Goal: Navigation & Orientation: Find specific page/section

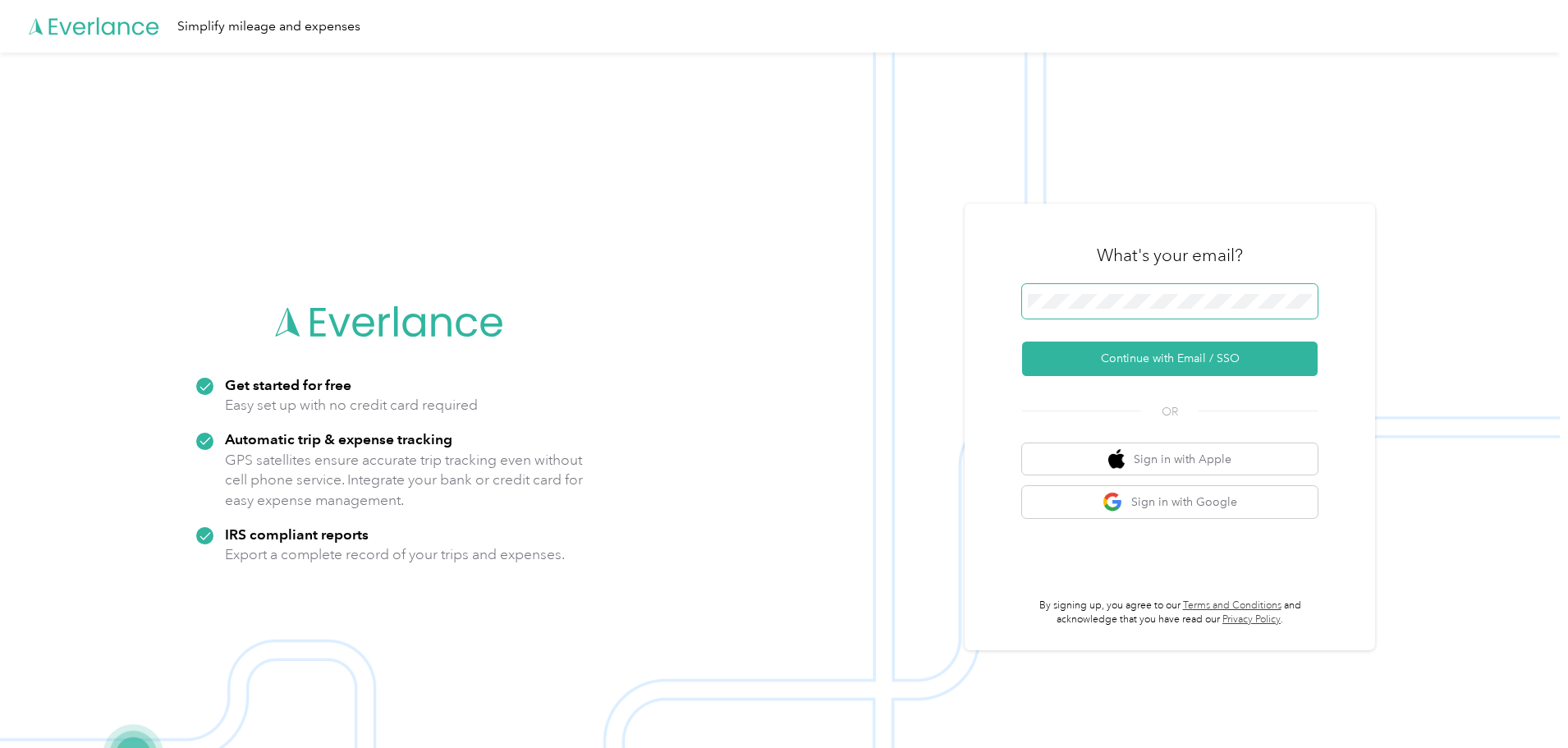
click at [1062, 312] on span at bounding box center [1170, 301] width 295 height 35
click at [1165, 369] on button "Continue with Email / SSO" at bounding box center [1170, 359] width 295 height 35
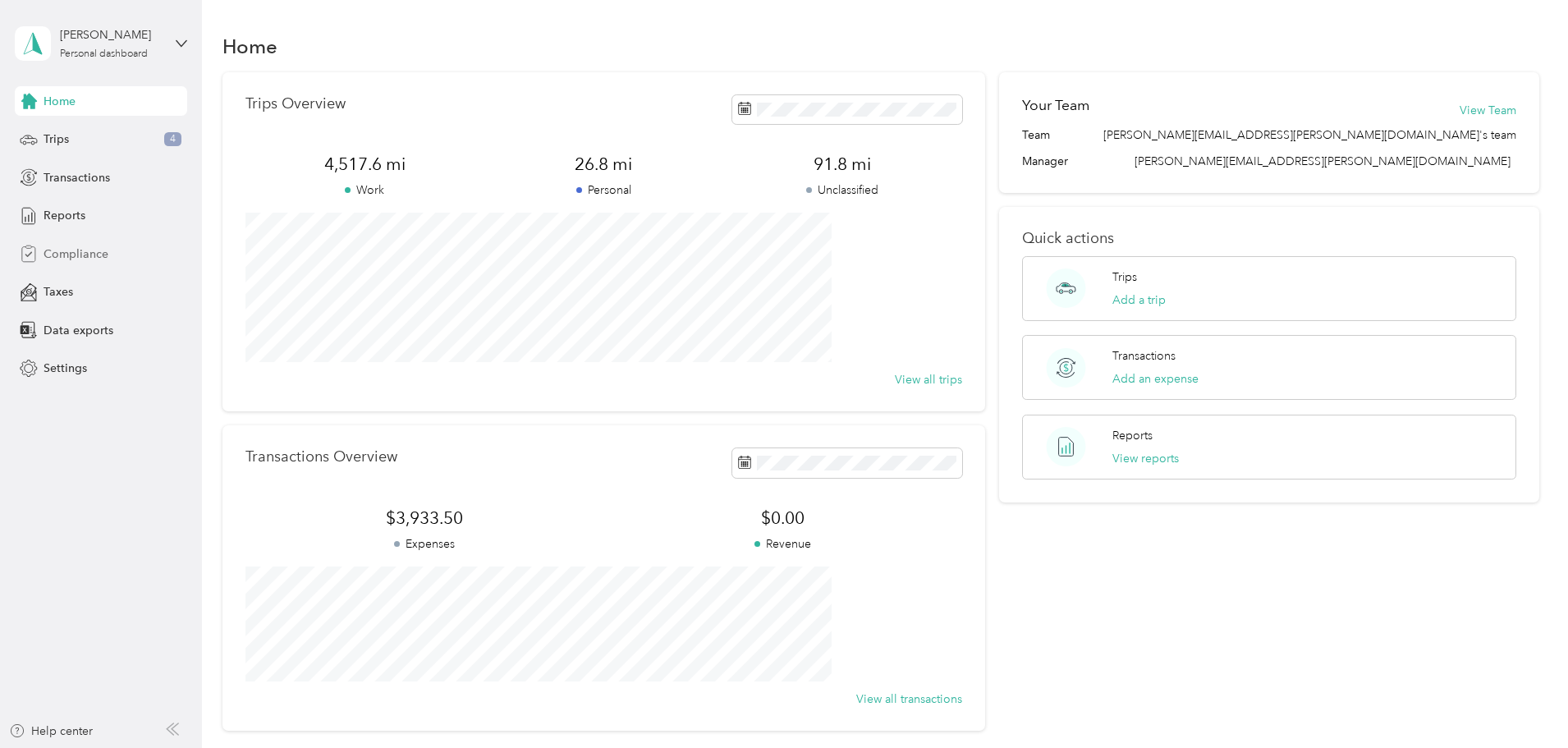
click at [64, 251] on span "Compliance" at bounding box center [76, 253] width 65 height 17
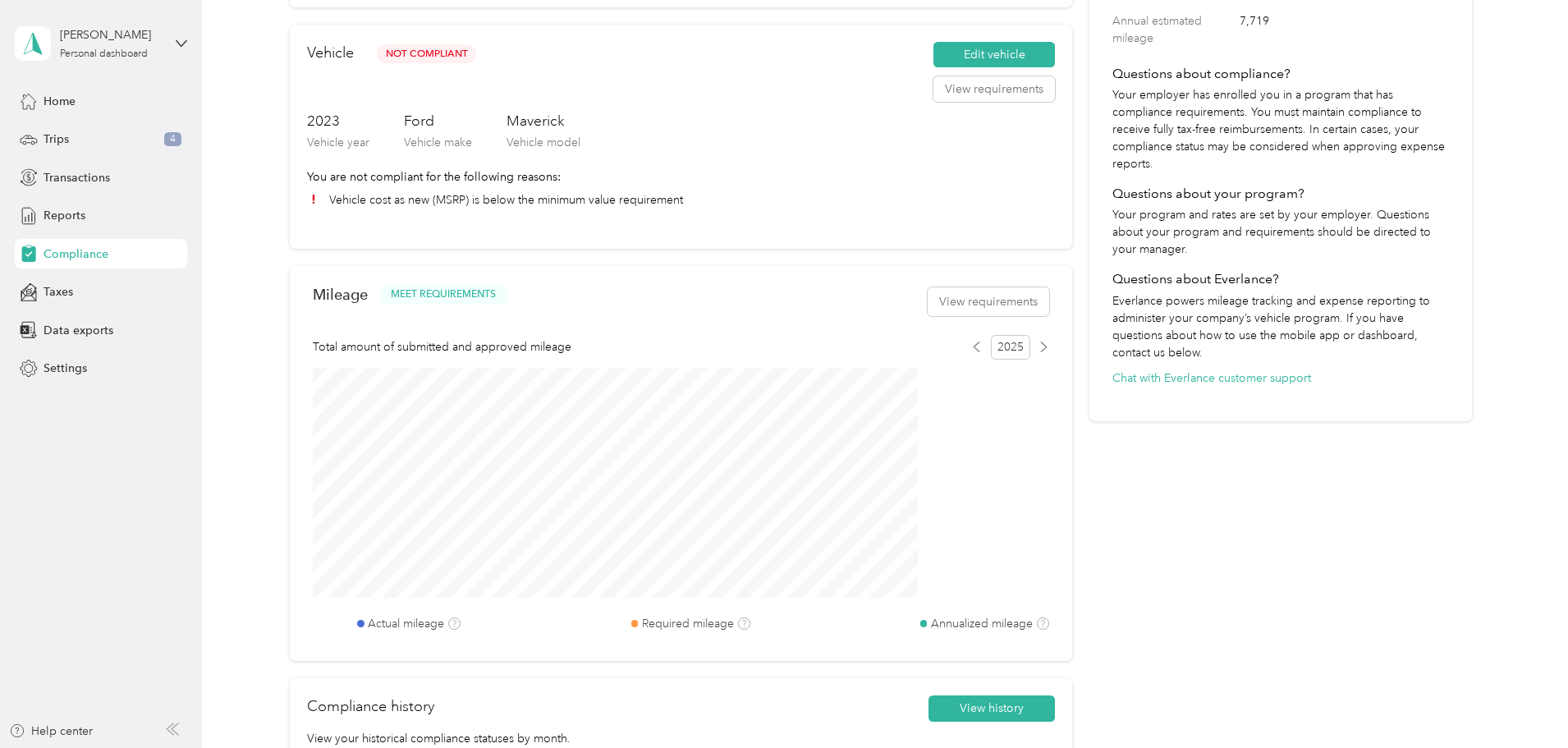
scroll to position [328, 0]
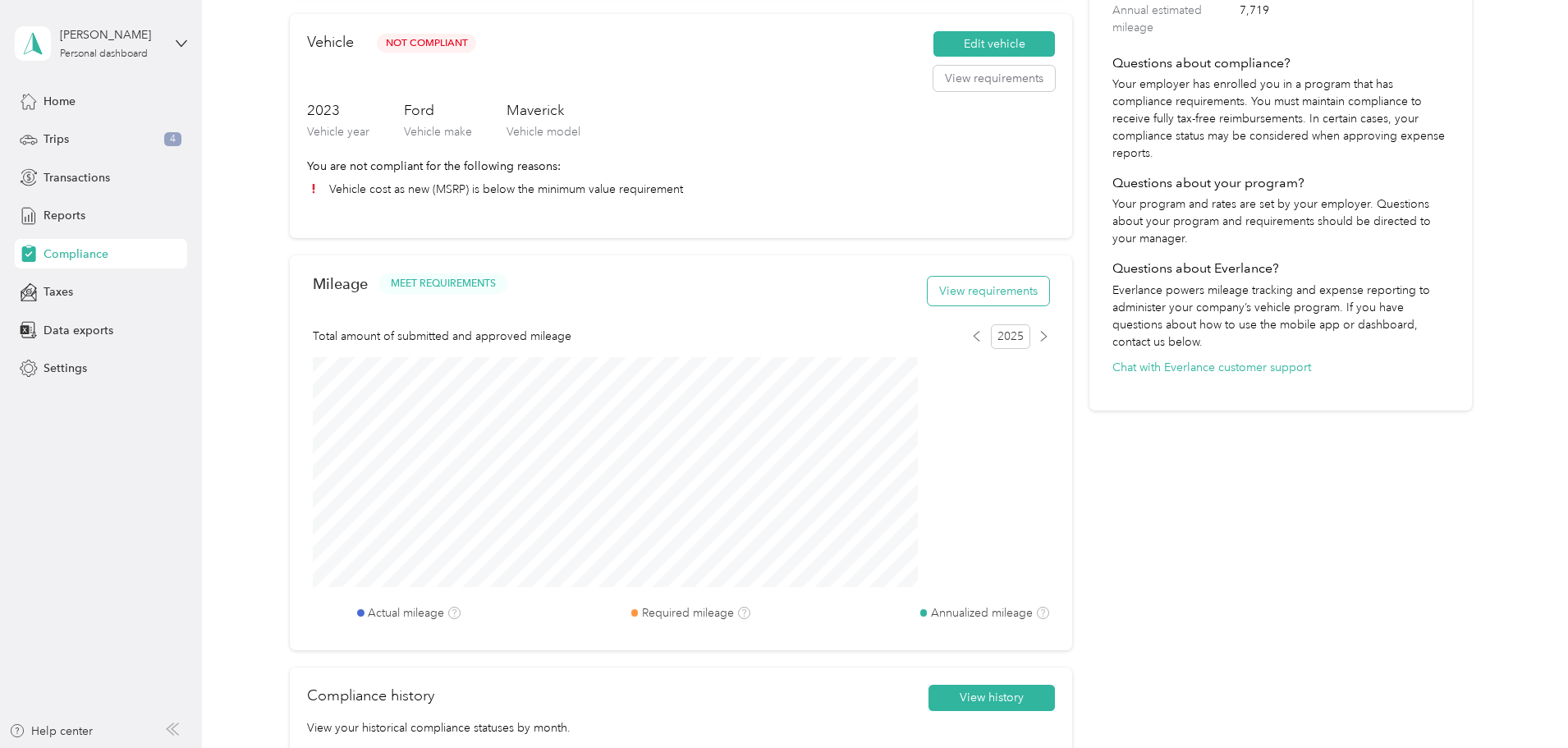
click at [953, 303] on button "View requirements" at bounding box center [989, 290] width 122 height 29
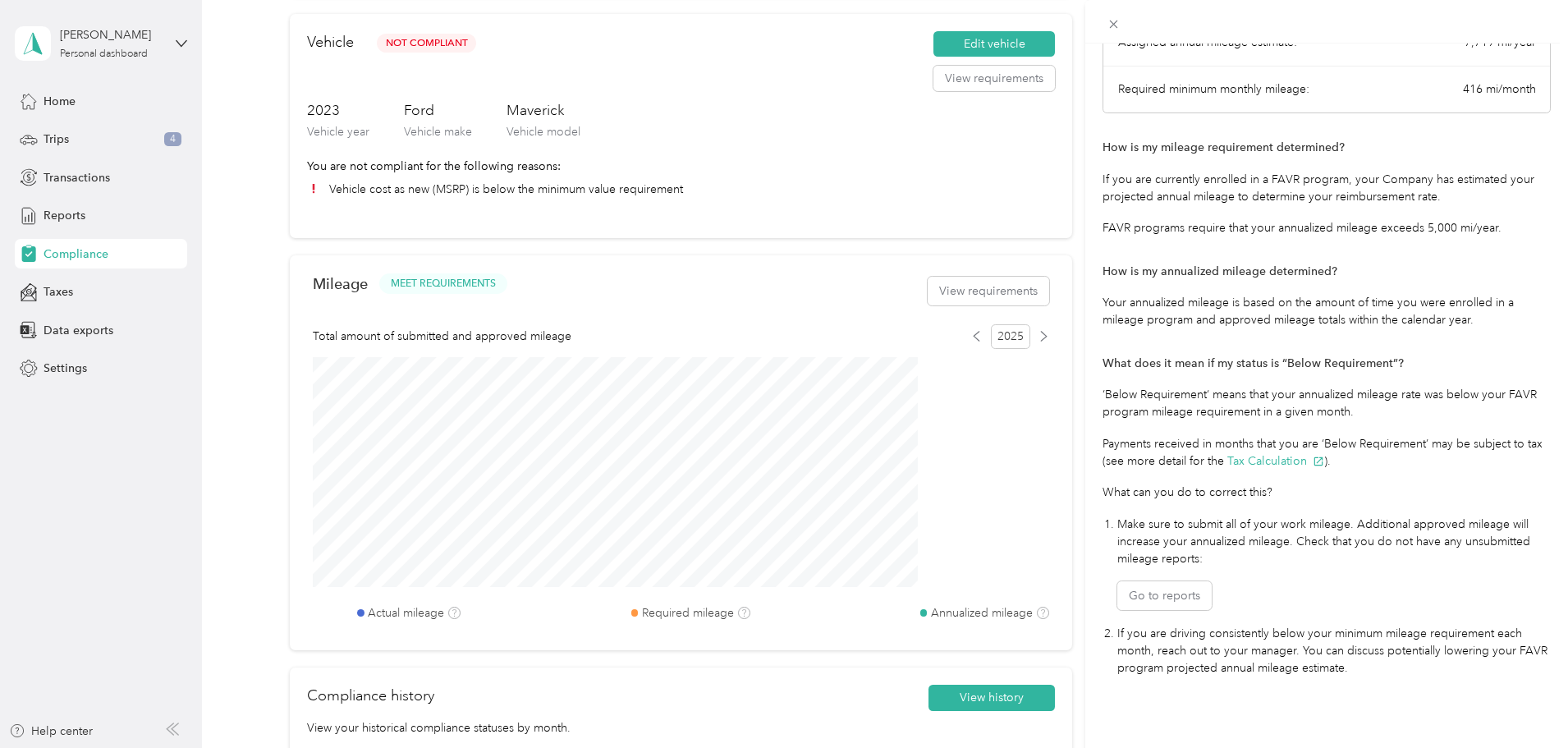
scroll to position [197, 0]
click at [938, 100] on div "Mileage Requirements These requirements are set by your Company. If you have an…" at bounding box center [784, 374] width 1568 height 748
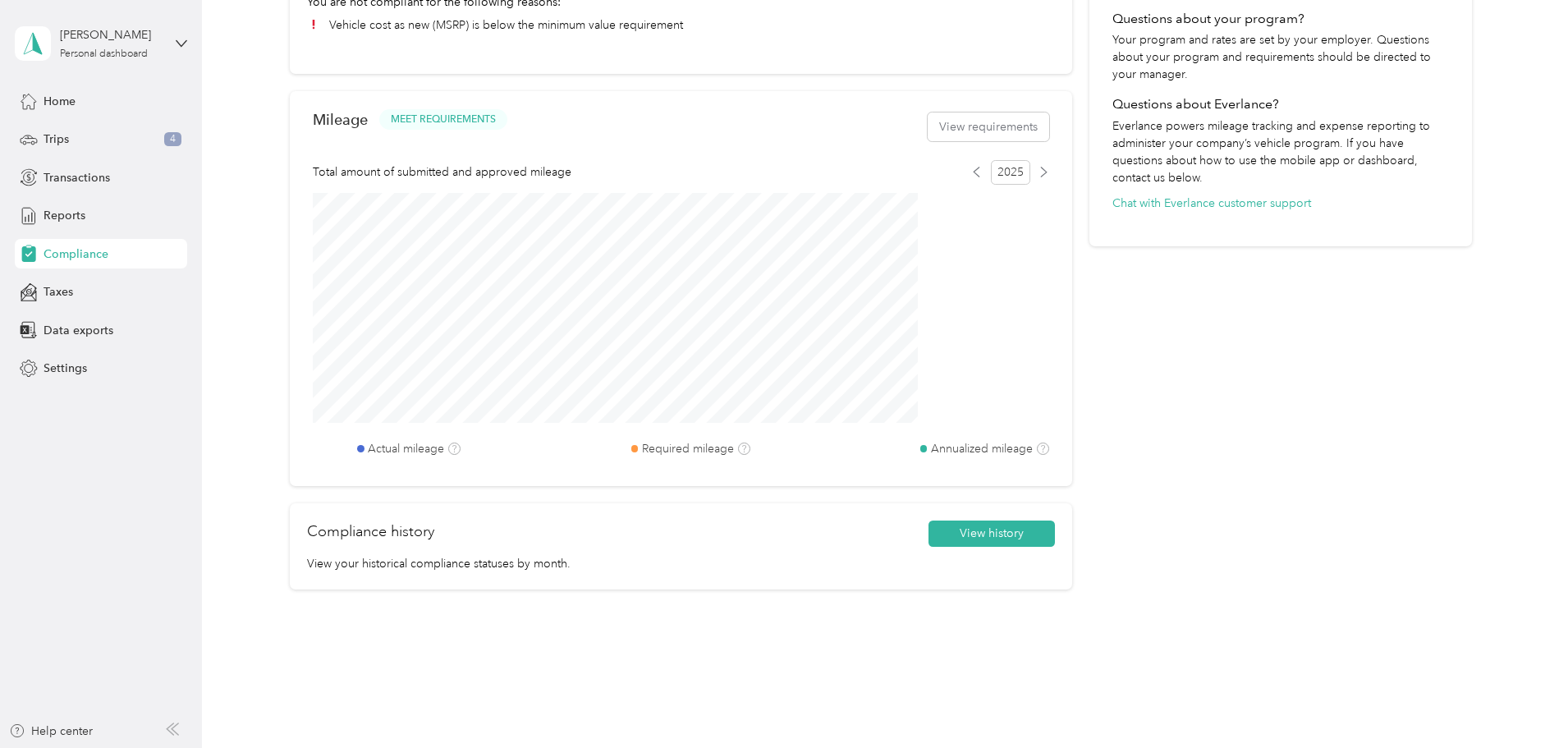
scroll to position [545, 0]
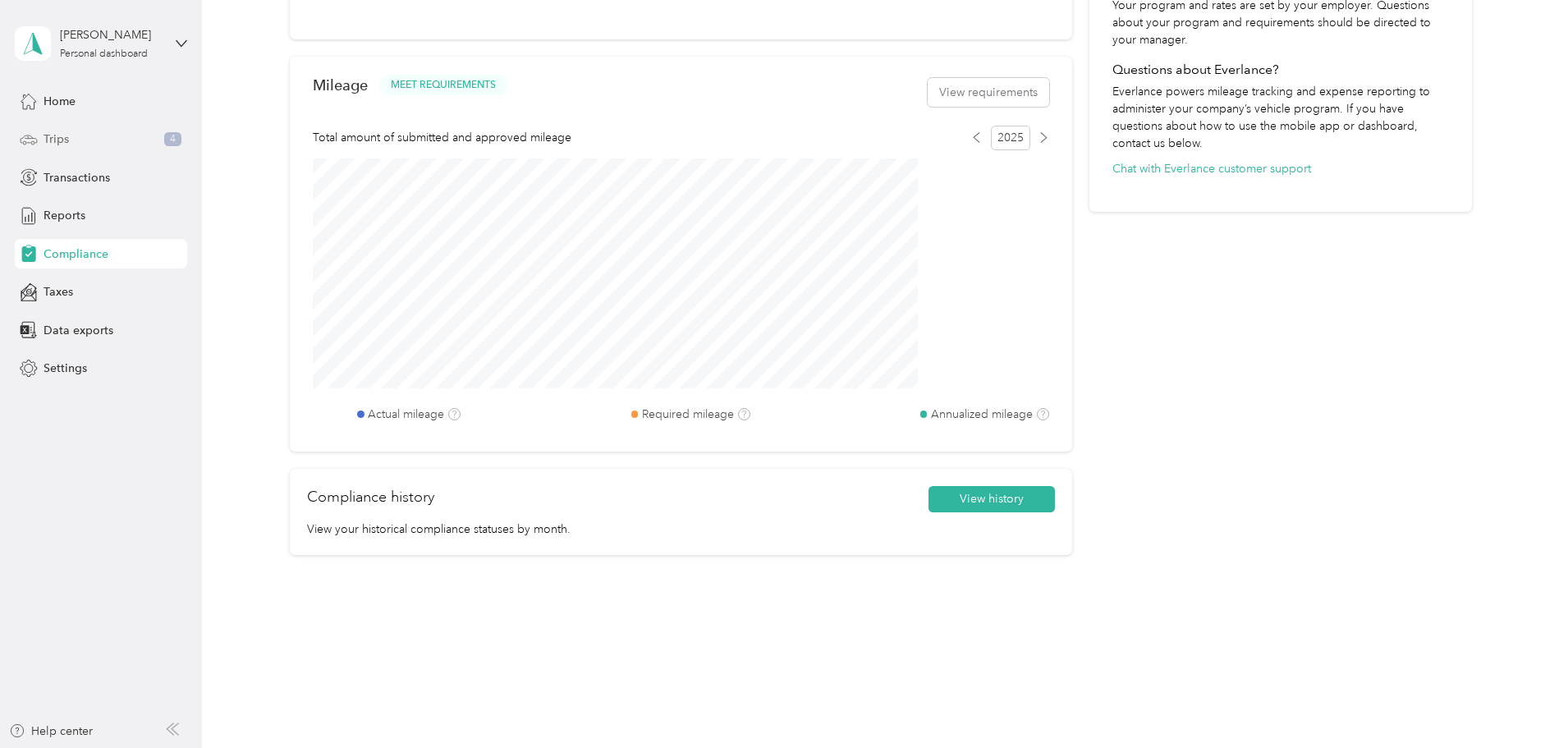
click at [62, 142] on span "Trips" at bounding box center [56, 139] width 26 height 17
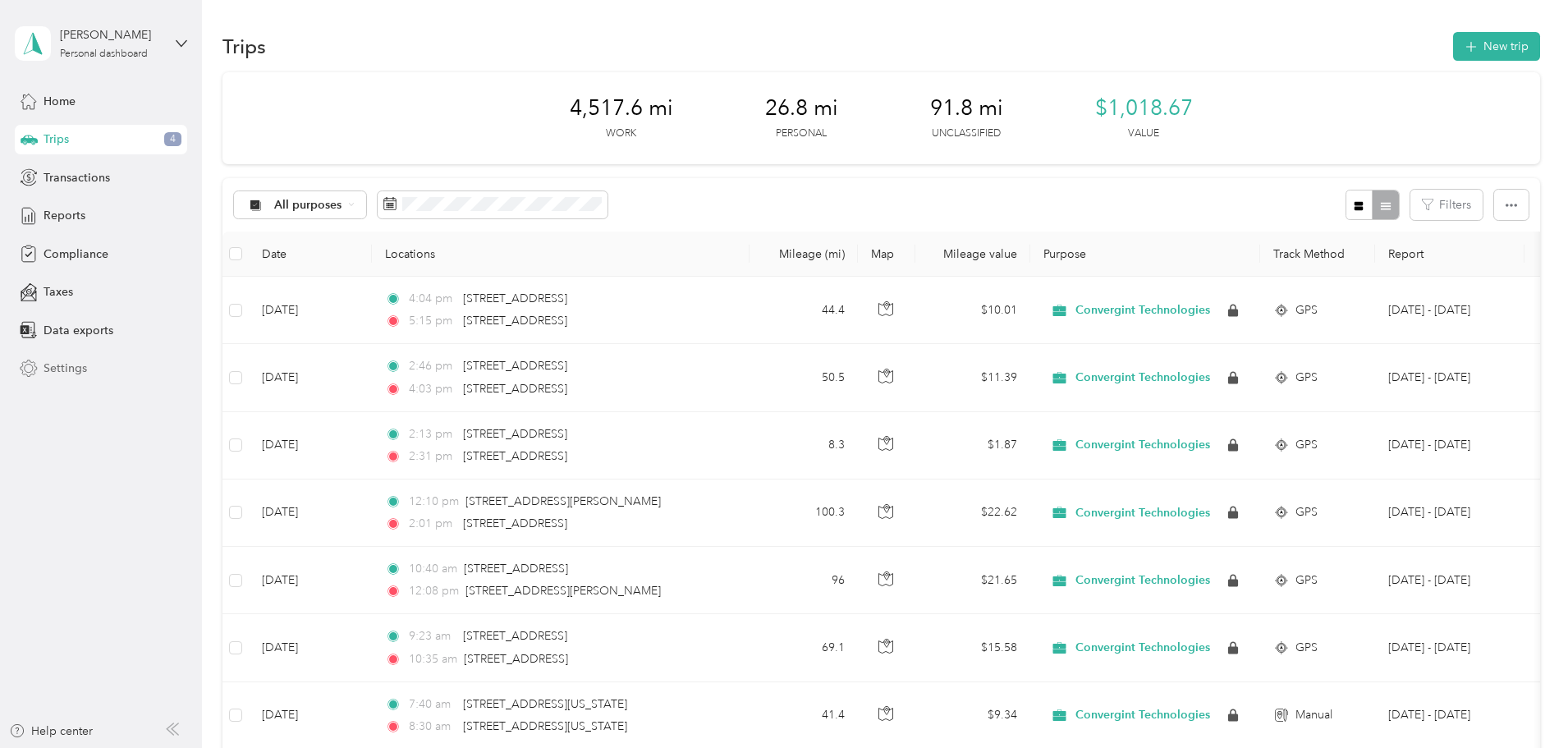
click at [44, 374] on span "Settings" at bounding box center [65, 368] width 44 height 17
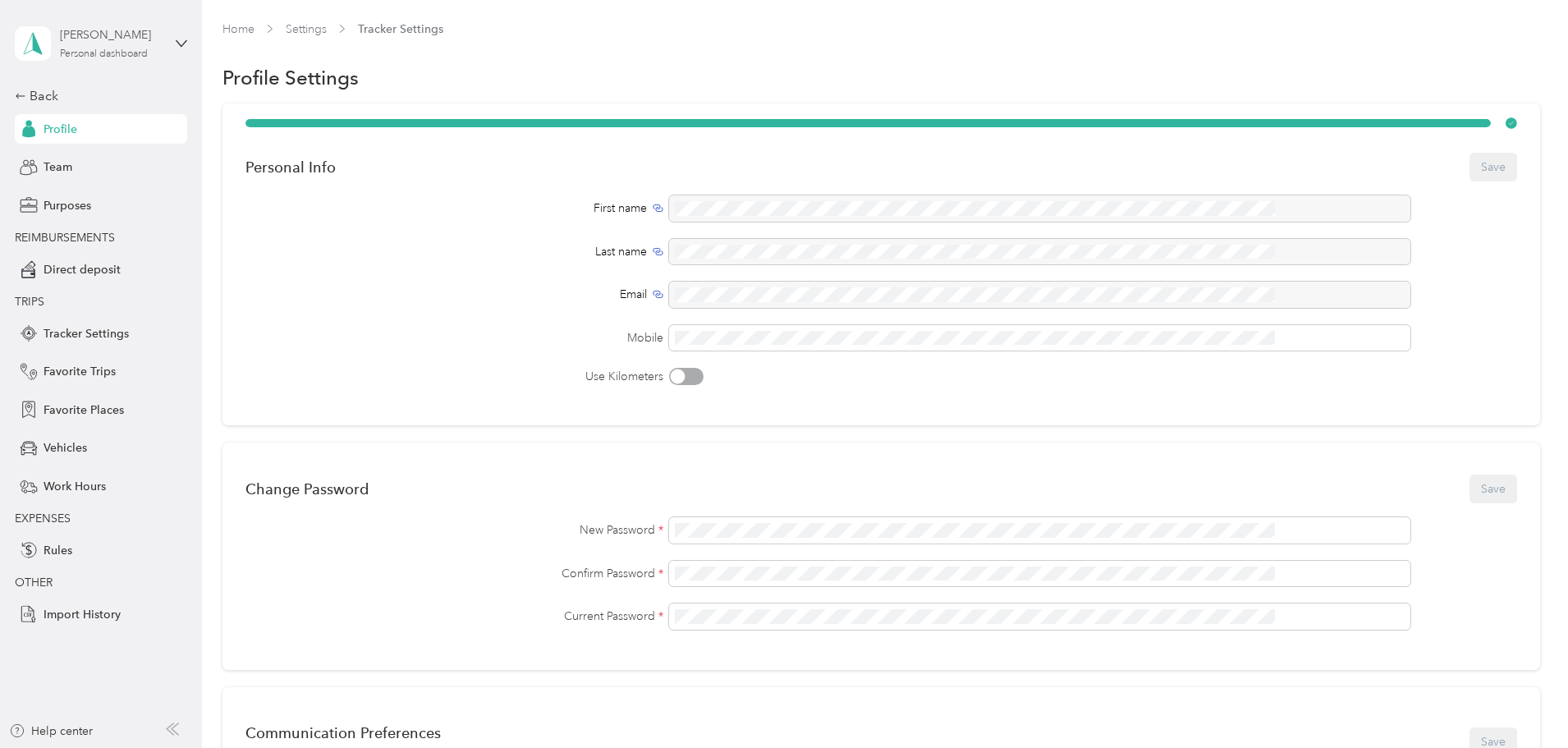
click at [108, 53] on div "Personal dashboard" at bounding box center [104, 54] width 88 height 10
